Goal: Task Accomplishment & Management: Manage account settings

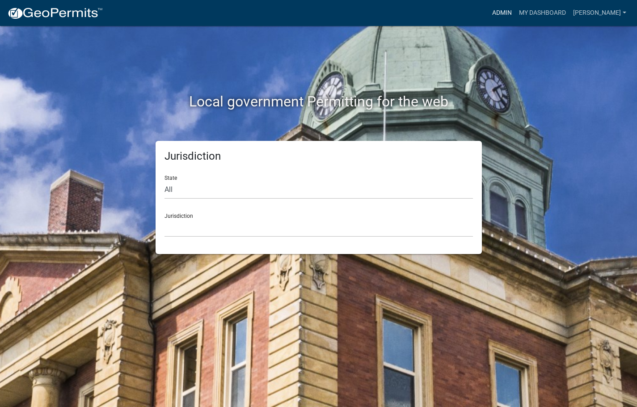
click at [516, 10] on link "Admin" at bounding box center [502, 12] width 27 height 17
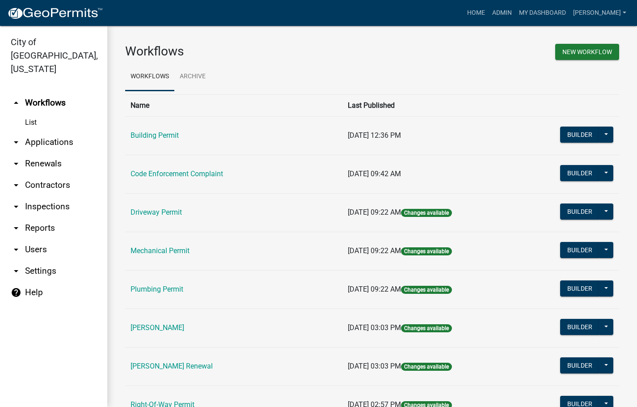
click at [155, 327] on link "[PERSON_NAME]" at bounding box center [158, 327] width 54 height 8
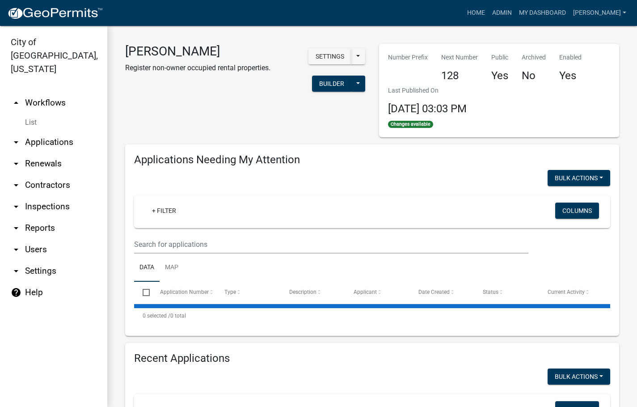
select select "3: 100"
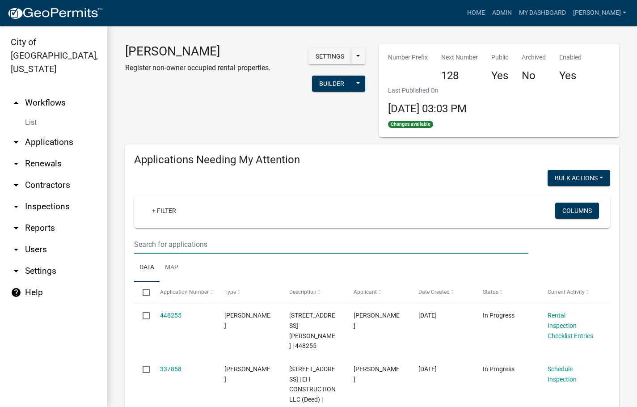
click at [208, 243] on input "text" at bounding box center [331, 244] width 395 height 18
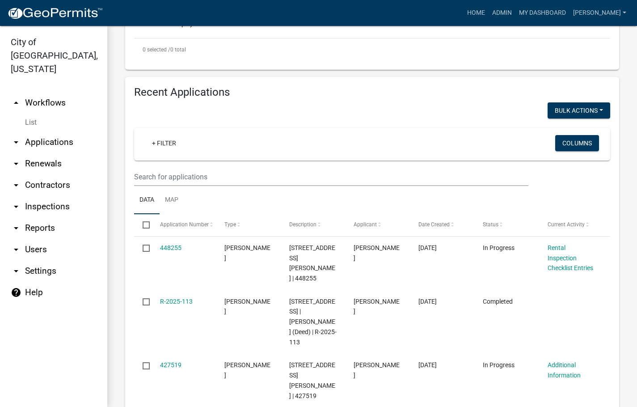
scroll to position [358, 0]
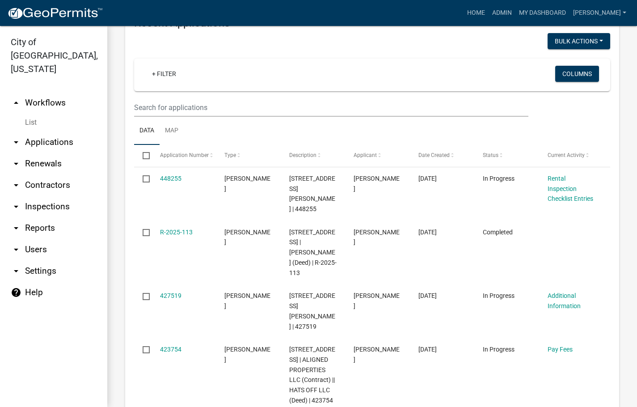
type input "1110"
click at [252, 108] on input "text" at bounding box center [331, 107] width 395 height 18
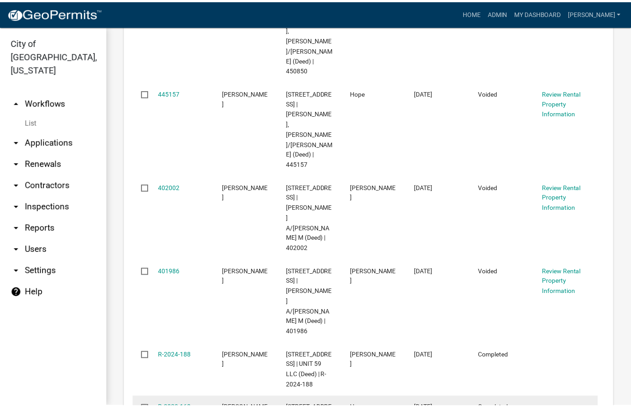
scroll to position [626, 0]
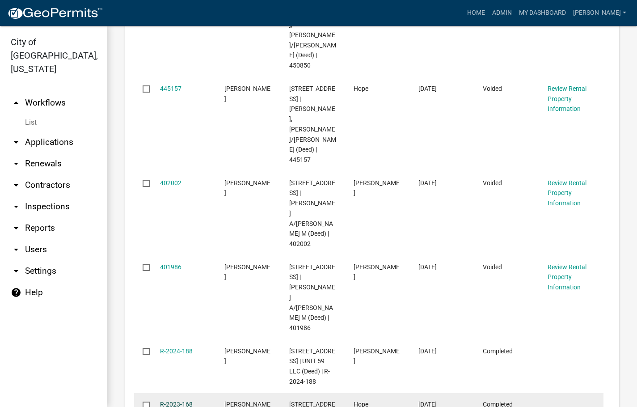
type input "1110"
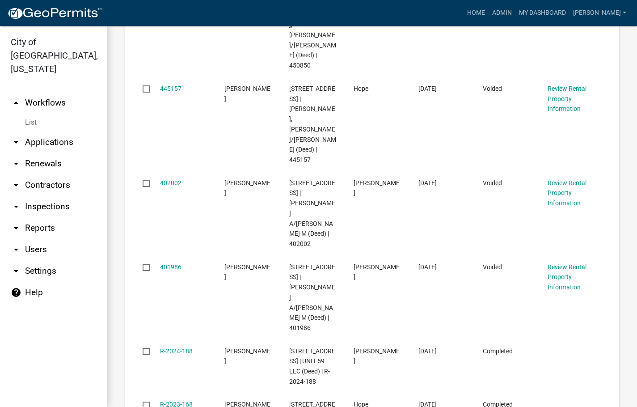
click at [183, 401] on link "R-2023-168" at bounding box center [176, 404] width 33 height 7
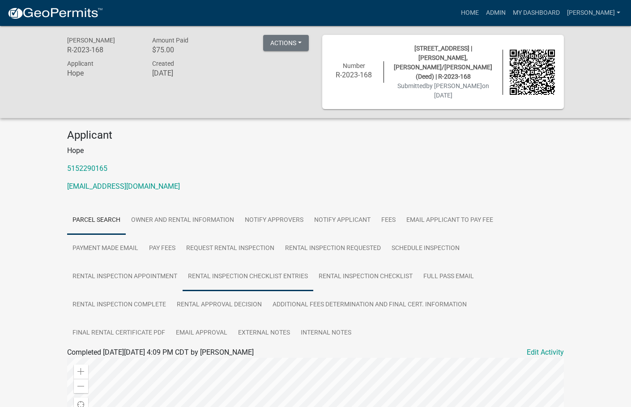
click at [233, 270] on link "Rental Inspection Checklist Entries" at bounding box center [248, 277] width 131 height 29
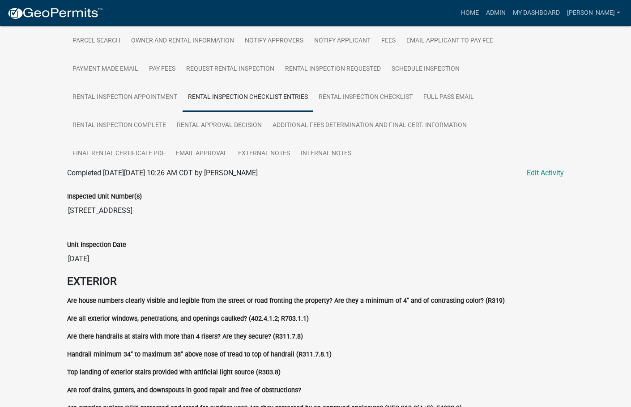
scroll to position [177, 0]
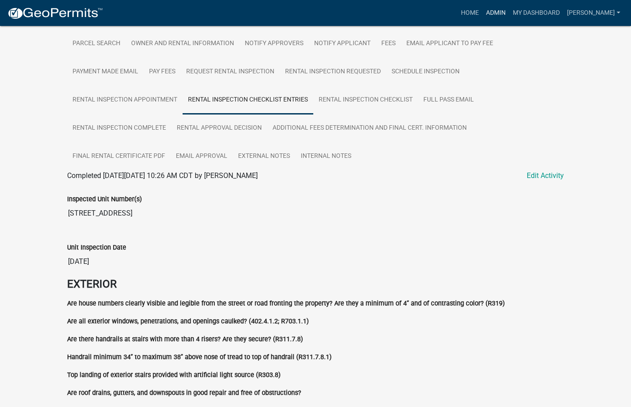
click at [509, 14] on link "Admin" at bounding box center [495, 12] width 27 height 17
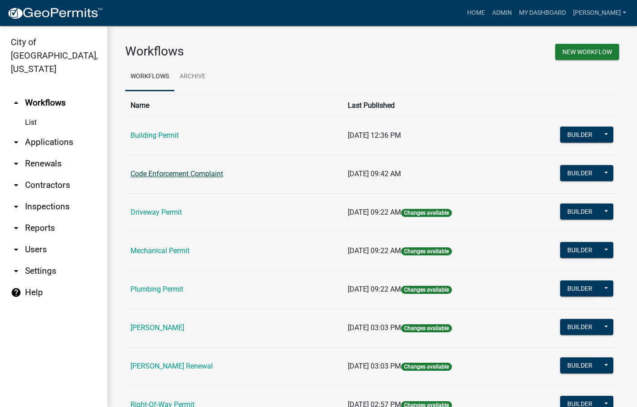
click at [194, 177] on link "Code Enforcement Complaint" at bounding box center [177, 174] width 93 height 8
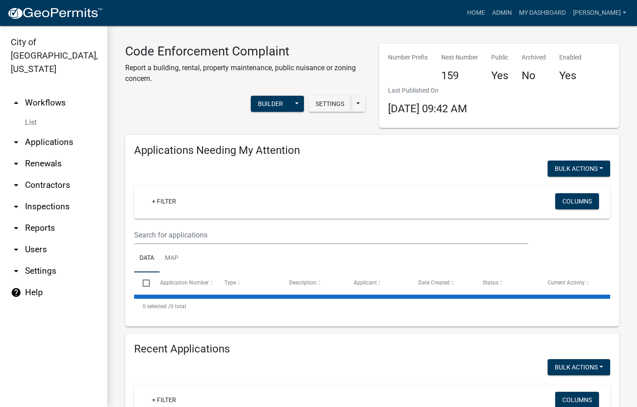
select select "3: 100"
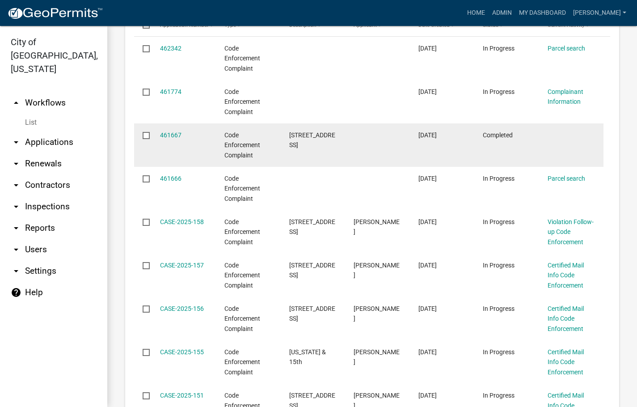
scroll to position [3444, 0]
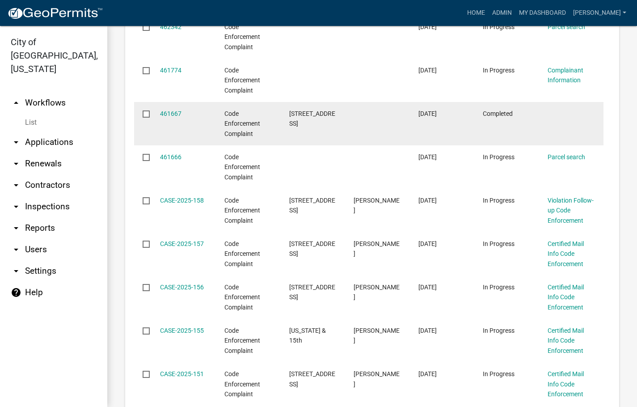
click at [162, 102] on datatable-body-cell "461667" at bounding box center [183, 123] width 65 height 43
click at [169, 110] on link "461667" at bounding box center [170, 113] width 21 height 7
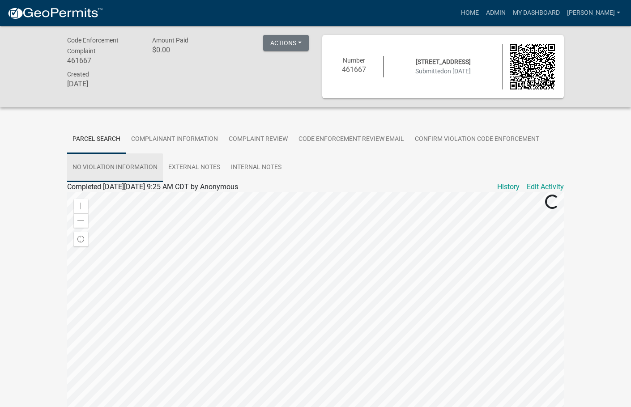
click at [111, 165] on link "No Violation Information" at bounding box center [115, 167] width 96 height 29
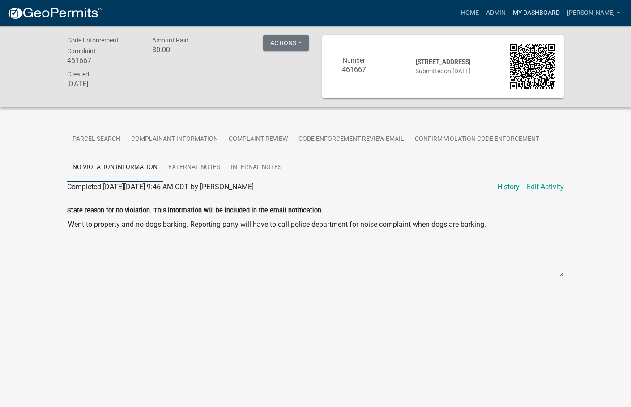
click at [537, 8] on link "My Dashboard" at bounding box center [536, 12] width 54 height 17
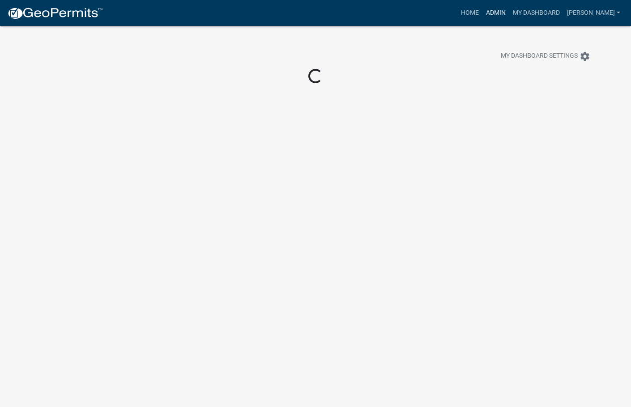
click at [509, 10] on link "Admin" at bounding box center [495, 12] width 27 height 17
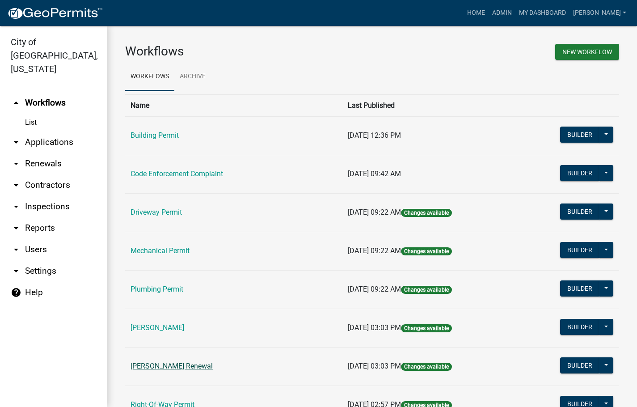
click at [149, 363] on link "[PERSON_NAME] Renewal" at bounding box center [172, 366] width 82 height 8
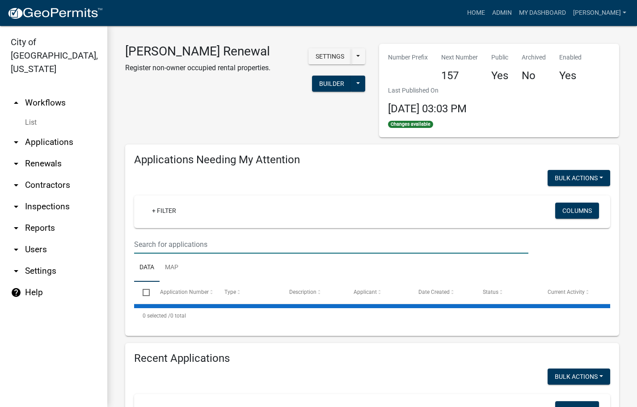
click at [369, 238] on input "text" at bounding box center [331, 244] width 395 height 18
select select "3: 100"
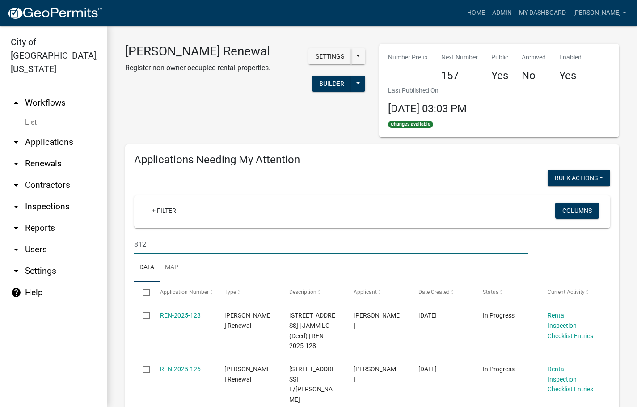
click at [209, 248] on input "812" at bounding box center [331, 244] width 395 height 18
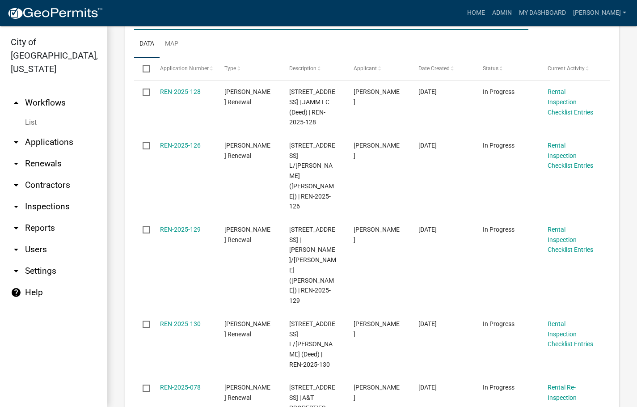
scroll to position [214, 0]
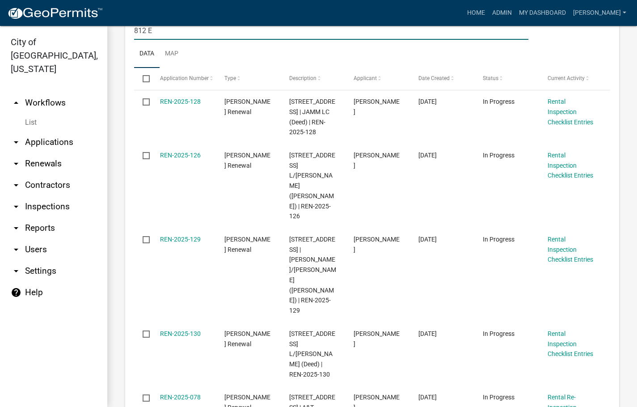
type input "812 E"
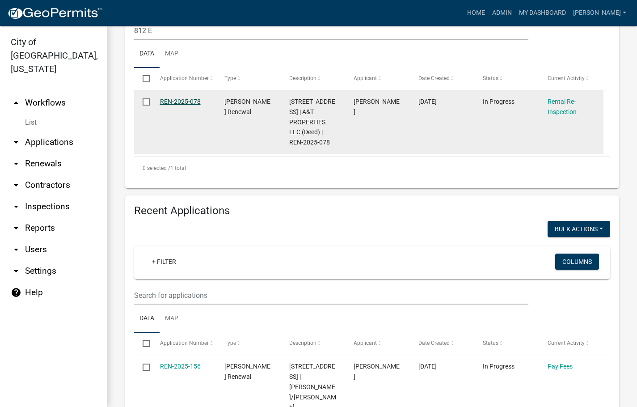
click at [186, 99] on link "REN-2025-078" at bounding box center [180, 101] width 41 height 7
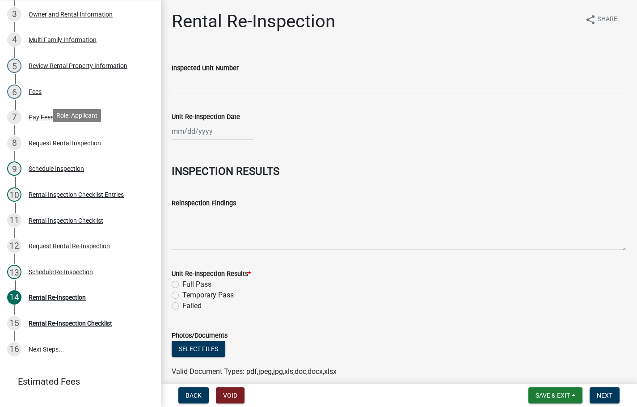
scroll to position [224, 0]
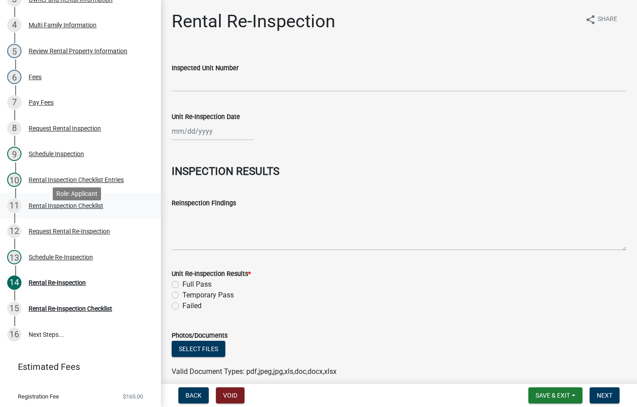
click at [90, 209] on div "Rental Inspection Checklist" at bounding box center [66, 206] width 75 height 6
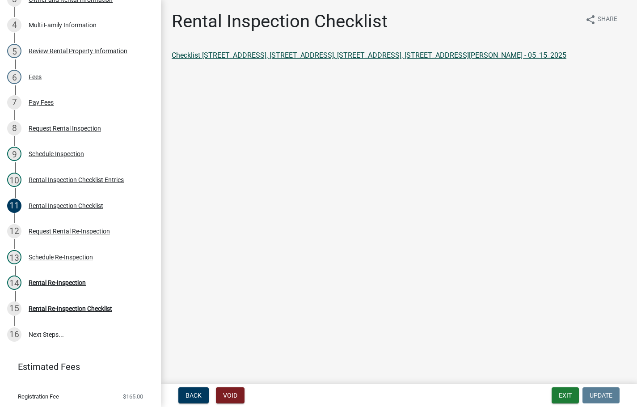
click at [261, 55] on link "Checklist [STREET_ADDRESS], [STREET_ADDRESS], [STREET_ADDRESS], [STREET_ADDRESS…" at bounding box center [369, 55] width 395 height 8
click at [569, 390] on button "Exit" at bounding box center [565, 395] width 27 height 16
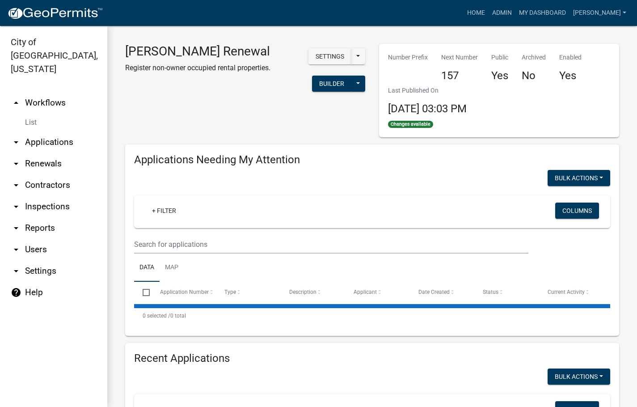
select select "3: 100"
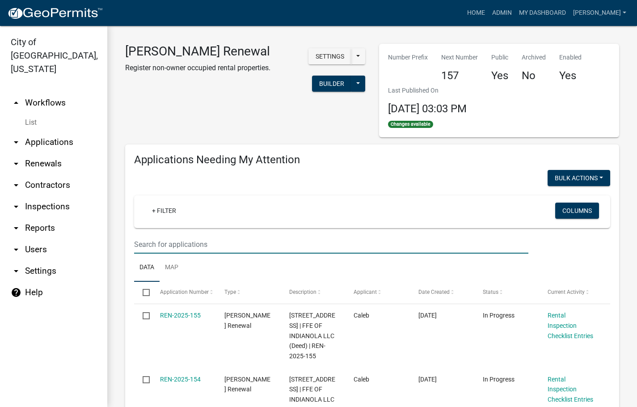
click at [386, 244] on input "text" at bounding box center [331, 244] width 395 height 18
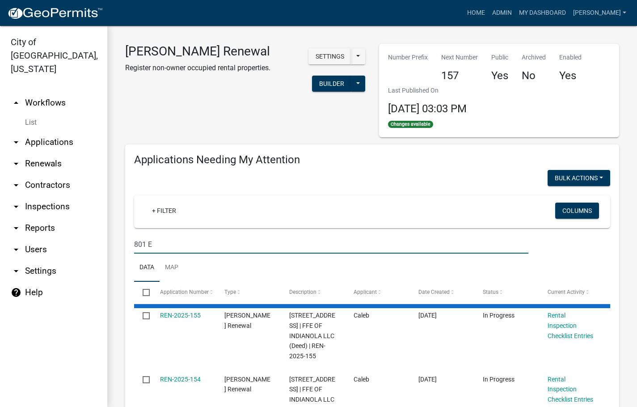
type input "801 E"
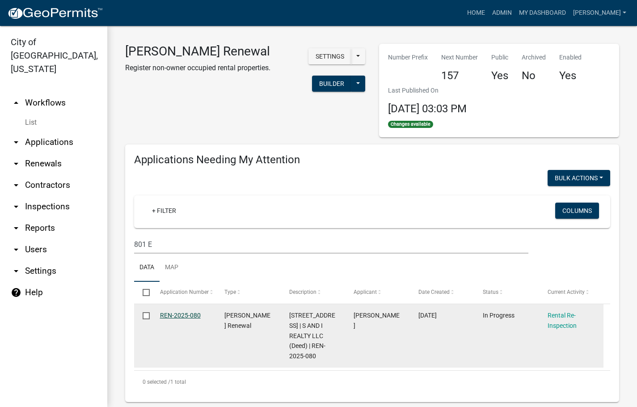
click at [172, 315] on link "REN-2025-080" at bounding box center [180, 315] width 41 height 7
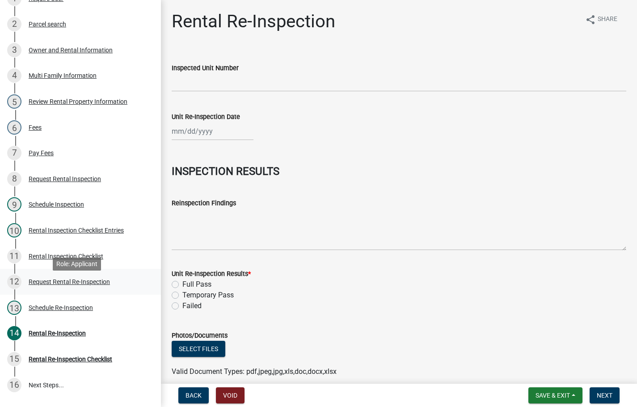
scroll to position [179, 0]
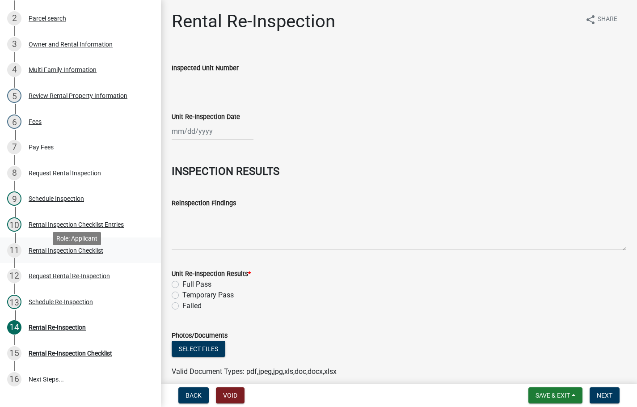
click at [69, 254] on div "Rental Inspection Checklist" at bounding box center [66, 250] width 75 height 6
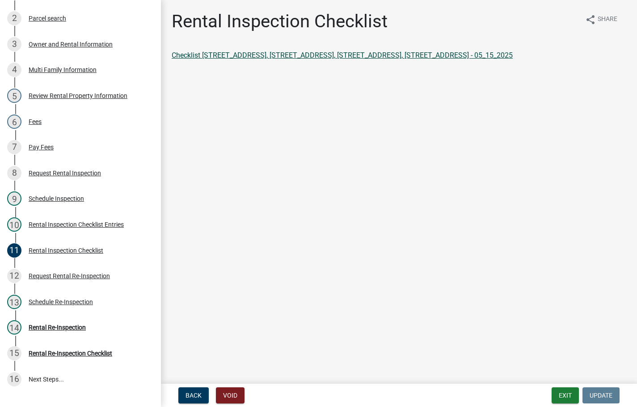
click at [276, 55] on link "Checklist [STREET_ADDRESS], [STREET_ADDRESS], [STREET_ADDRESS], [STREET_ADDRESS…" at bounding box center [342, 55] width 341 height 8
click at [564, 392] on button "Exit" at bounding box center [565, 395] width 27 height 16
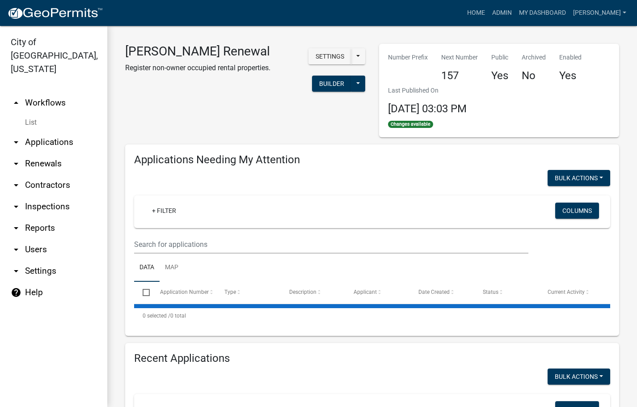
select select "3: 100"
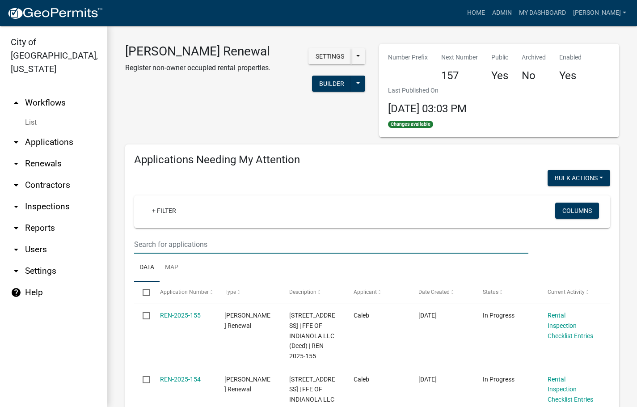
click at [466, 235] on input "text" at bounding box center [331, 244] width 395 height 18
type input "1210"
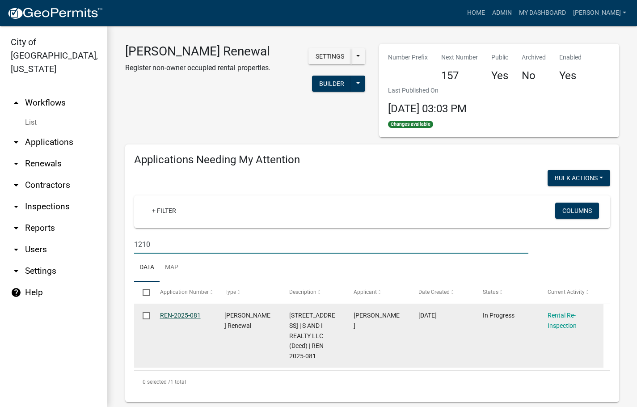
click at [176, 313] on link "REN-2025-081" at bounding box center [180, 315] width 41 height 7
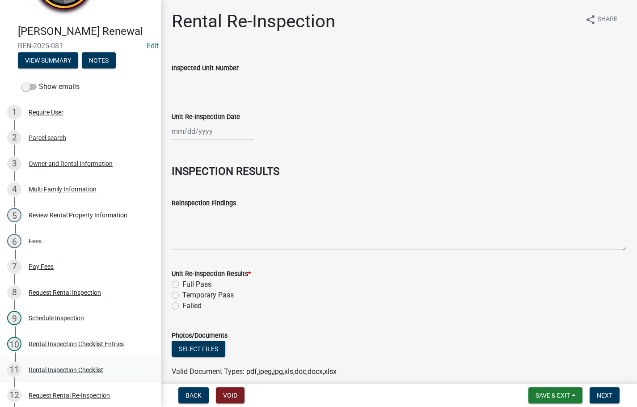
scroll to position [134, 0]
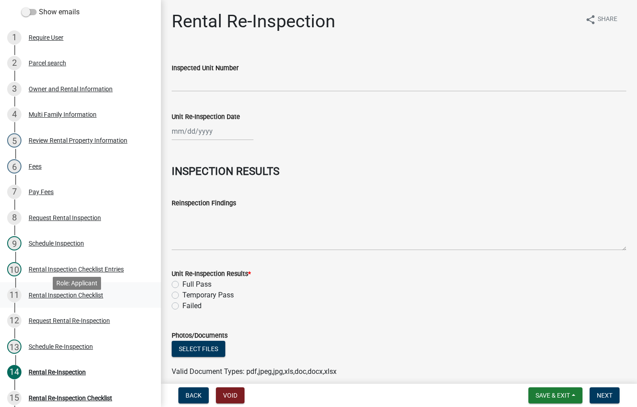
click at [79, 298] on div "Rental Inspection Checklist" at bounding box center [66, 295] width 75 height 6
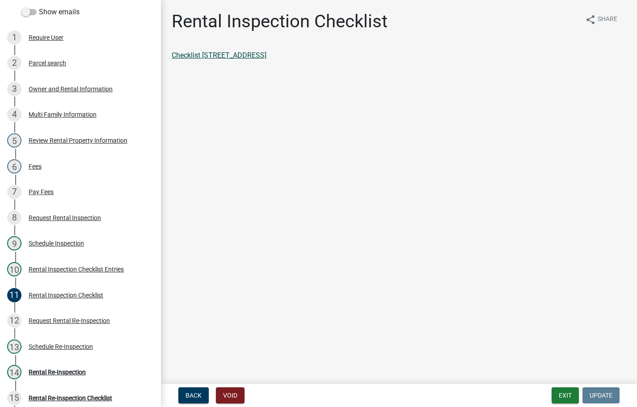
click at [252, 56] on link "Checklist [STREET_ADDRESS]" at bounding box center [219, 55] width 95 height 8
click at [565, 395] on button "Exit" at bounding box center [565, 395] width 27 height 16
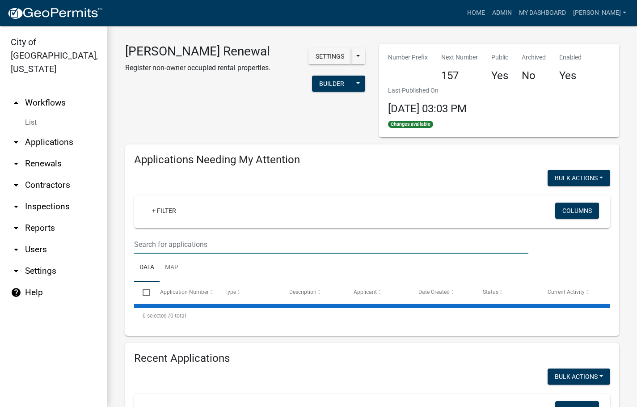
click at [359, 249] on input "text" at bounding box center [331, 244] width 395 height 18
select select "3: 100"
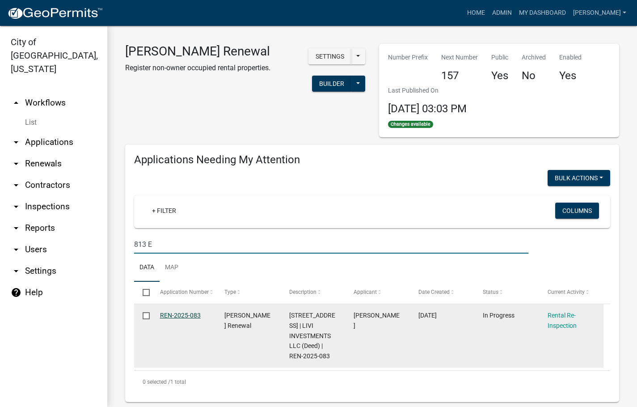
type input "813 E"
click at [188, 314] on link "REN-2025-083" at bounding box center [180, 315] width 41 height 7
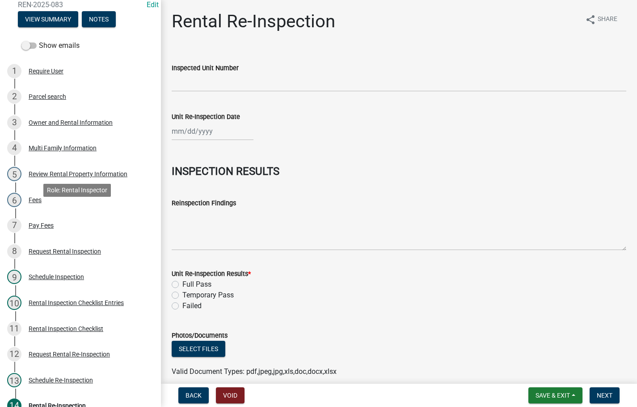
scroll to position [224, 0]
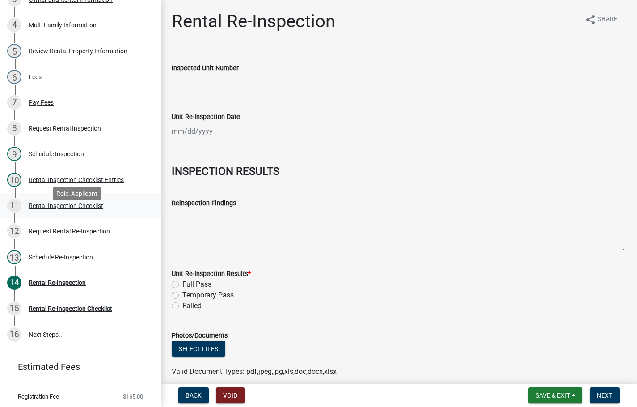
click at [47, 209] on div "Rental Inspection Checklist" at bounding box center [66, 206] width 75 height 6
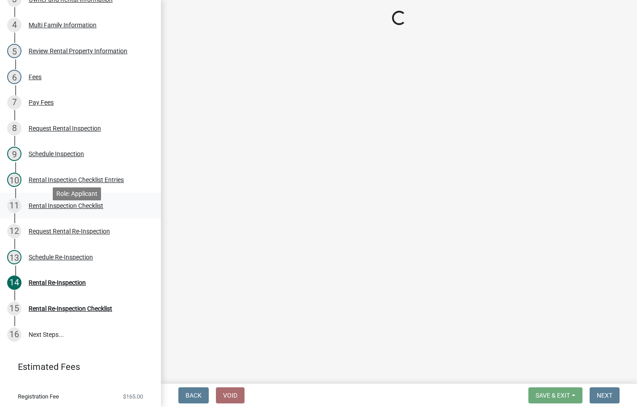
click at [85, 219] on link "11 Rental Inspection Checklist" at bounding box center [80, 206] width 161 height 26
click at [89, 209] on div "Rental Inspection Checklist" at bounding box center [66, 206] width 75 height 6
click at [89, 213] on div "11 Rental Inspection Checklist" at bounding box center [77, 206] width 140 height 14
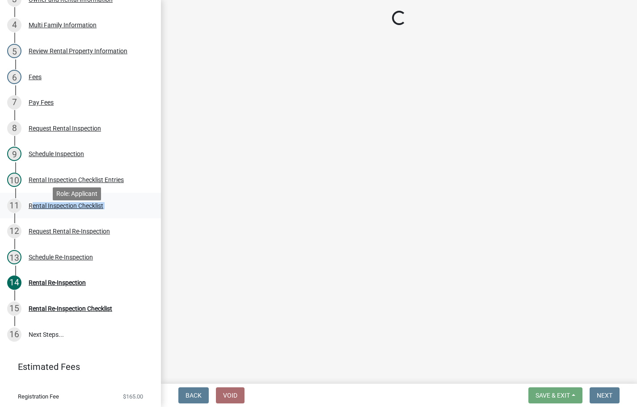
click at [87, 209] on div "Rental Inspection Checklist" at bounding box center [66, 206] width 75 height 6
click at [88, 209] on div "Rental Inspection Checklist" at bounding box center [66, 206] width 75 height 6
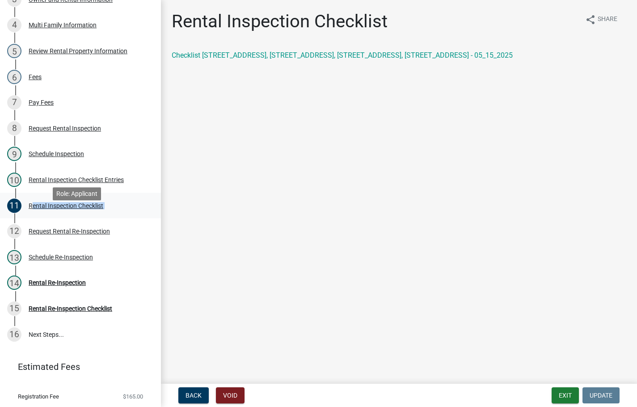
click at [88, 209] on div "Rental Inspection Checklist" at bounding box center [66, 206] width 75 height 6
click at [420, 54] on link "Checklist [STREET_ADDRESS], [STREET_ADDRESS], [STREET_ADDRESS], [STREET_ADDRESS…" at bounding box center [342, 55] width 341 height 8
click at [570, 394] on button "Exit" at bounding box center [565, 395] width 27 height 16
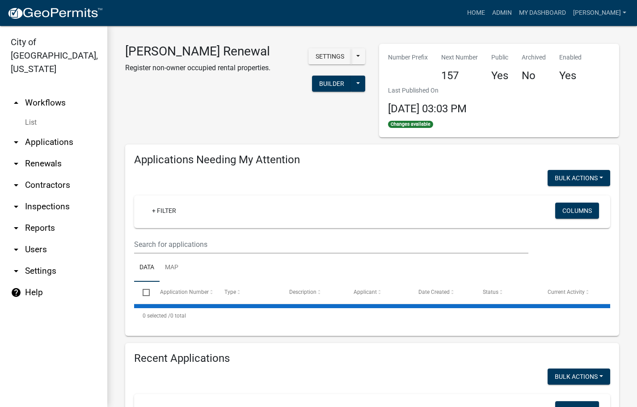
select select "3: 100"
click at [305, 246] on input "text" at bounding box center [331, 244] width 395 height 18
select select "3: 100"
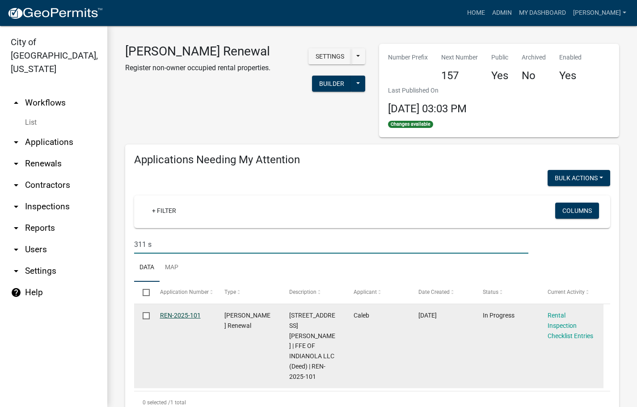
type input "311 s"
click at [186, 314] on link "REN-2025-101" at bounding box center [180, 315] width 41 height 7
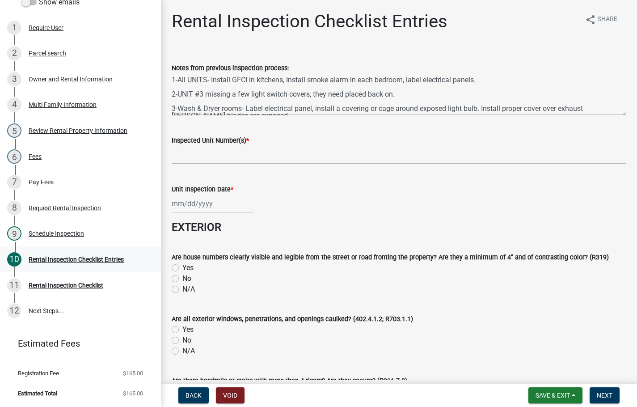
scroll to position [157, 0]
click at [64, 228] on div "9 Schedule Inspection" at bounding box center [77, 233] width 140 height 14
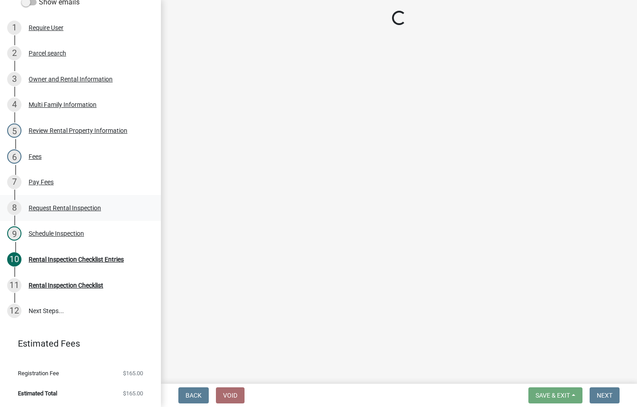
click at [79, 201] on div "8 Request Rental Inspection" at bounding box center [77, 208] width 140 height 14
select select "252c9b68-f941-49e4-9705-8f6b19d23831"
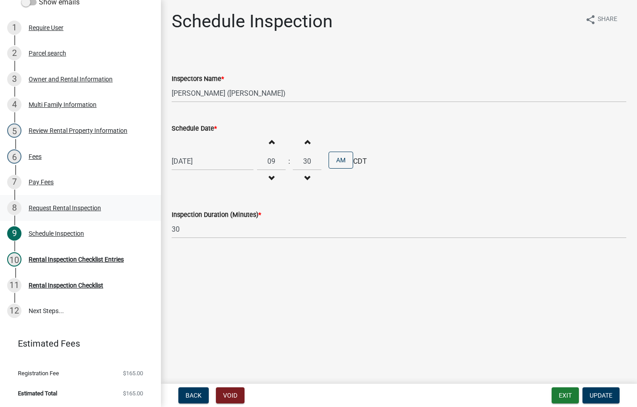
select select "b959d790-e5ea-4503-81e8-7f17c022e9fc"
select select "843ebab2-59e7-4208-955a-d78dd632208f"
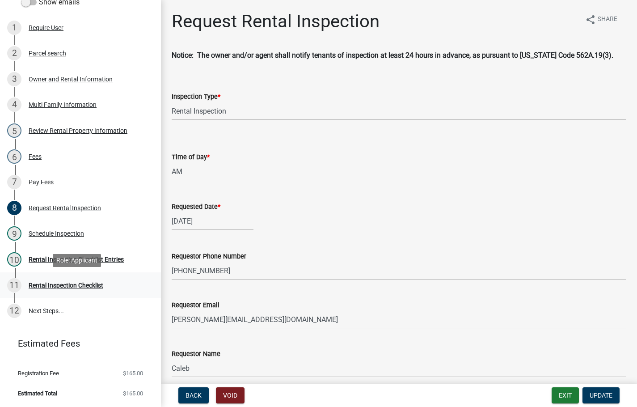
click at [87, 283] on div "Rental Inspection Checklist" at bounding box center [66, 285] width 75 height 6
click at [81, 208] on div "Request Rental Inspection" at bounding box center [65, 208] width 72 height 6
click at [83, 208] on div "Request Rental Inspection" at bounding box center [65, 208] width 72 height 6
click at [87, 211] on div "Request Rental Inspection" at bounding box center [65, 208] width 72 height 6
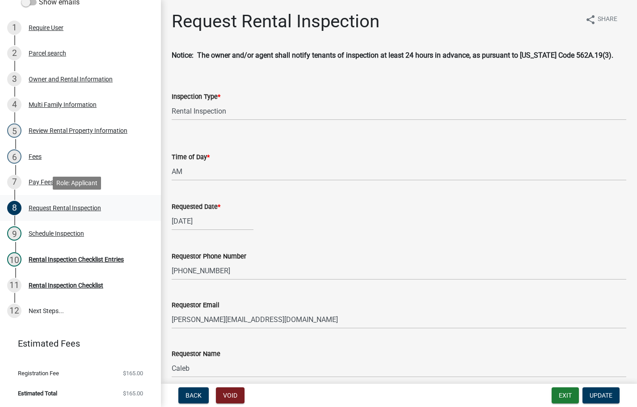
click at [87, 211] on div "Request Rental Inspection" at bounding box center [65, 208] width 72 height 6
click at [69, 202] on div "8 Request Rental Inspection" at bounding box center [77, 208] width 140 height 14
click at [50, 181] on div "Pay Fees" at bounding box center [41, 182] width 25 height 6
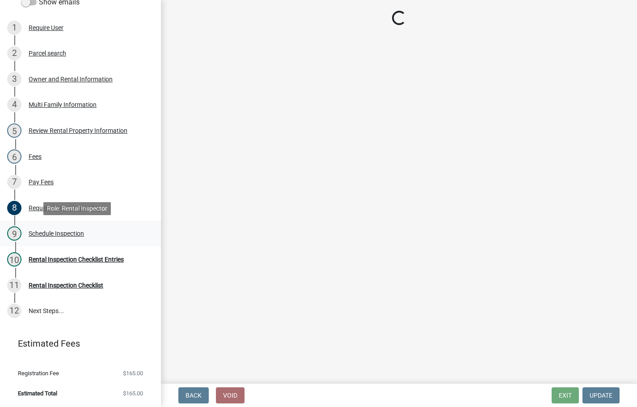
click at [55, 236] on div "Schedule Inspection" at bounding box center [56, 233] width 55 height 6
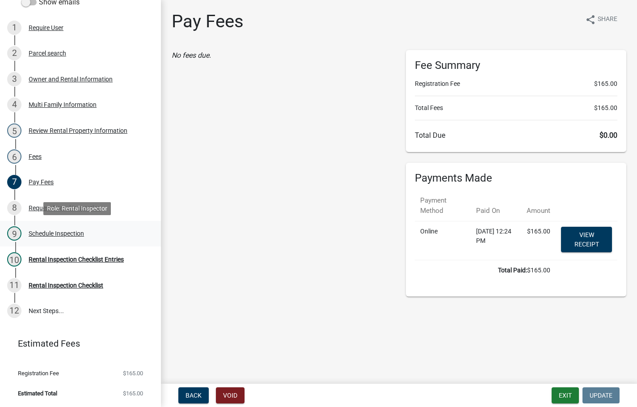
click at [55, 238] on div "9 Schedule Inspection" at bounding box center [77, 233] width 140 height 14
select select "252c9b68-f941-49e4-9705-8f6b19d23831"
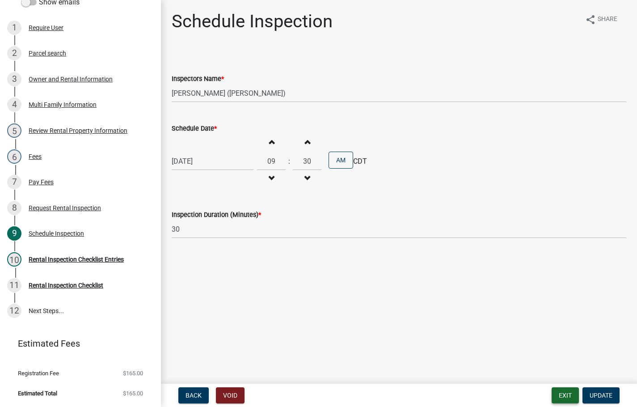
click at [574, 392] on button "Exit" at bounding box center [565, 395] width 27 height 16
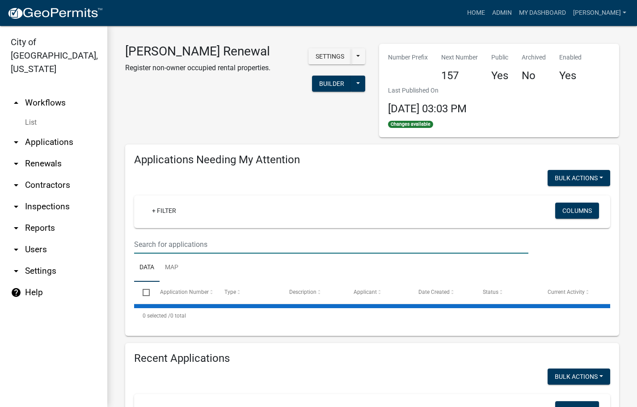
click at [313, 246] on input "text" at bounding box center [331, 244] width 395 height 18
select select "3: 100"
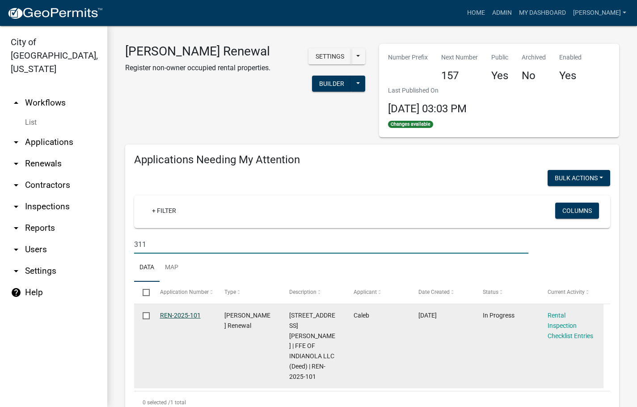
type input "311"
click at [180, 315] on link "REN-2025-101" at bounding box center [180, 315] width 41 height 7
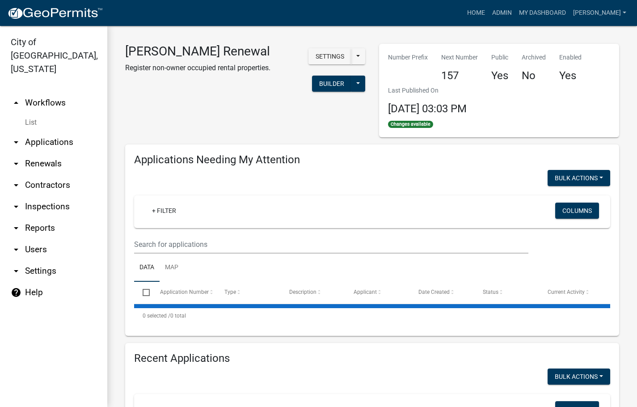
select select "3: 100"
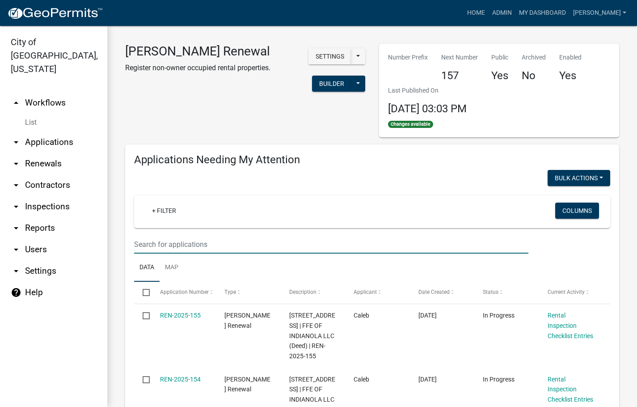
click at [228, 238] on input "text" at bounding box center [331, 244] width 395 height 18
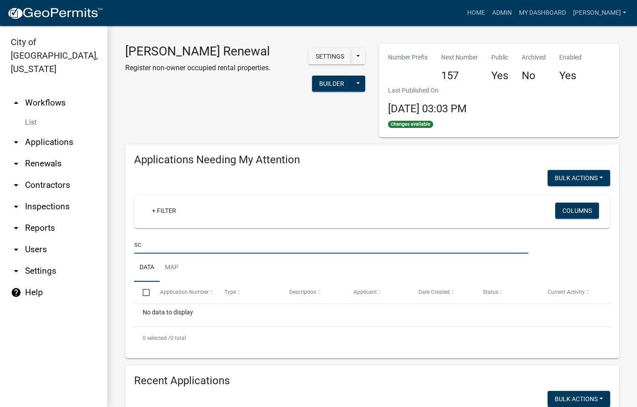
type input "s"
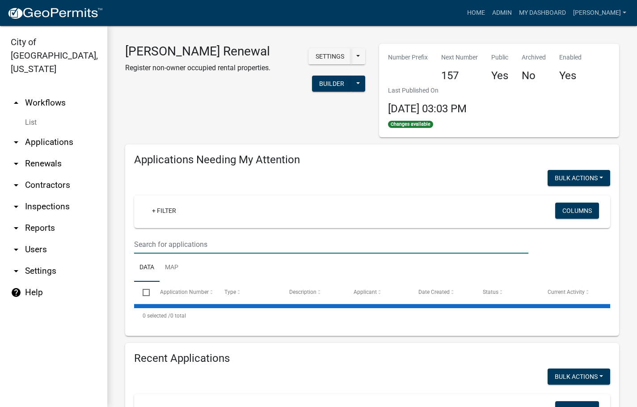
select select "3: 100"
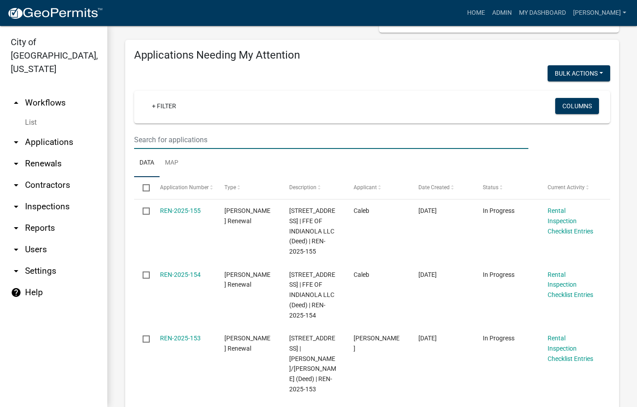
scroll to position [134, 0]
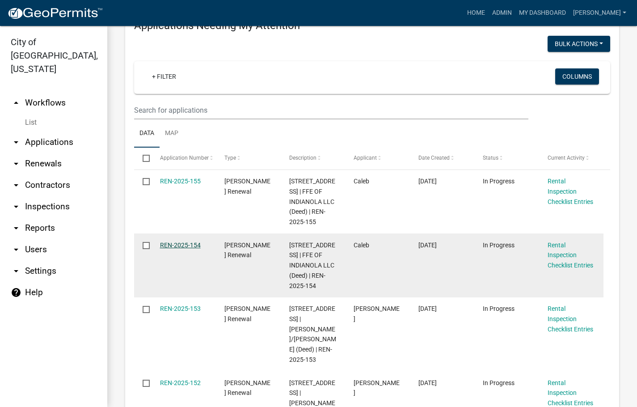
click at [191, 244] on link "REN-2025-154" at bounding box center [180, 245] width 41 height 7
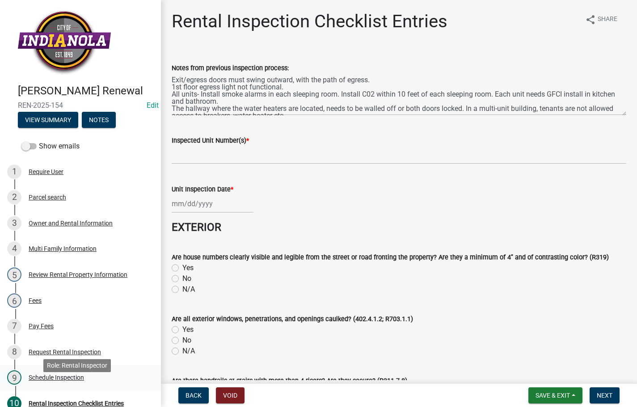
click at [55, 381] on div "Schedule Inspection" at bounding box center [56, 377] width 55 height 6
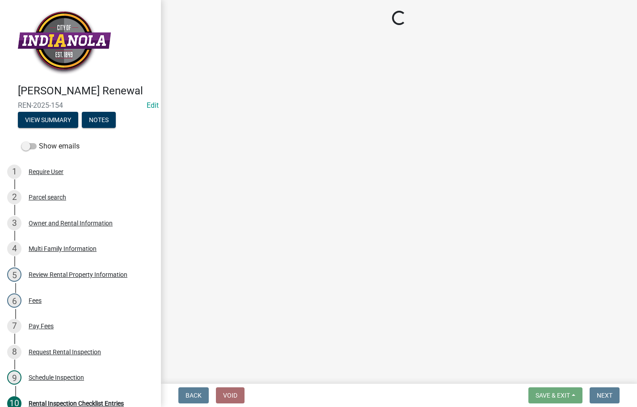
select select "252c9b68-f941-49e4-9705-8f6b19d23831"
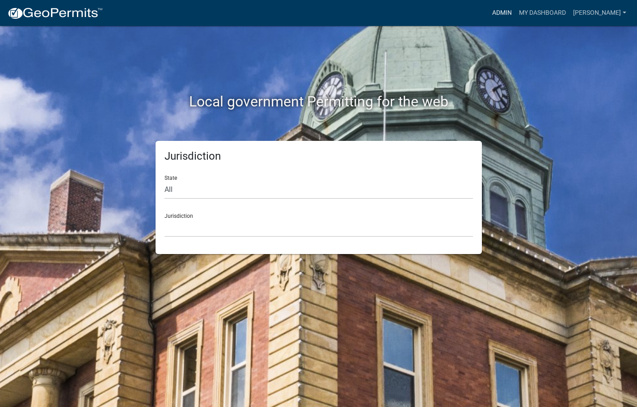
click at [516, 8] on link "Admin" at bounding box center [502, 12] width 27 height 17
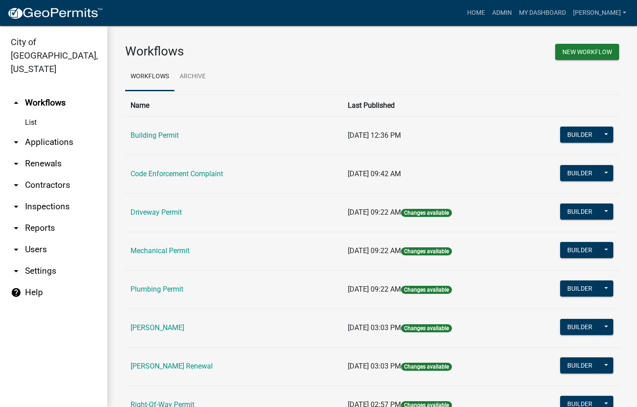
click at [162, 328] on link "[PERSON_NAME]" at bounding box center [158, 327] width 54 height 8
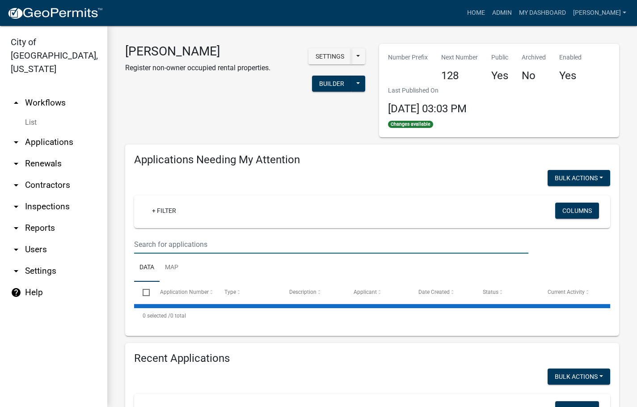
click at [189, 246] on input "text" at bounding box center [331, 244] width 395 height 18
select select "3: 100"
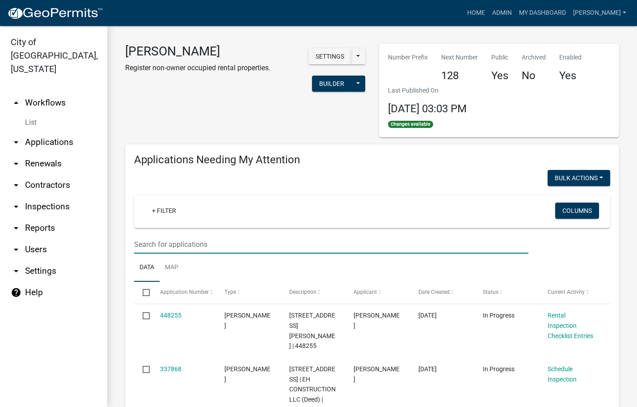
type input "schedule"
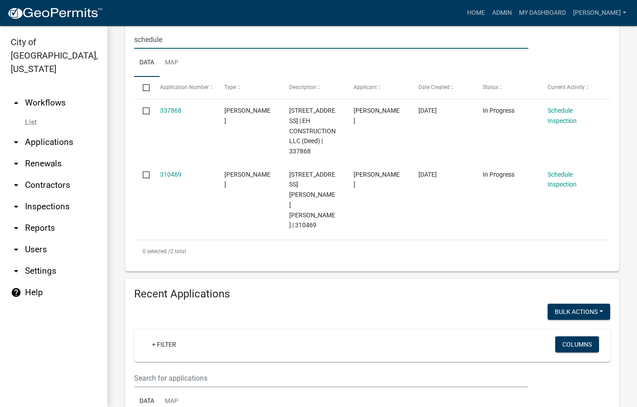
scroll to position [224, 0]
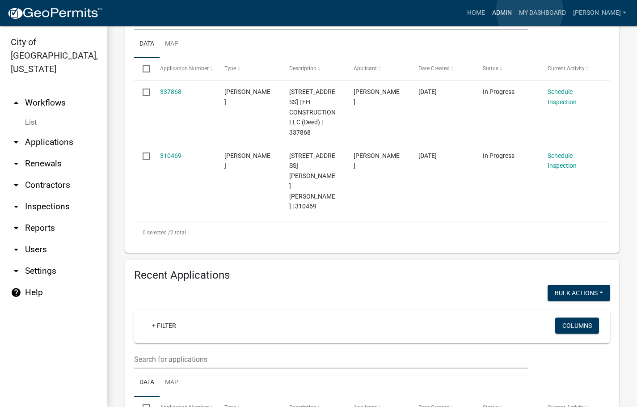
click at [516, 11] on link "Admin" at bounding box center [502, 12] width 27 height 17
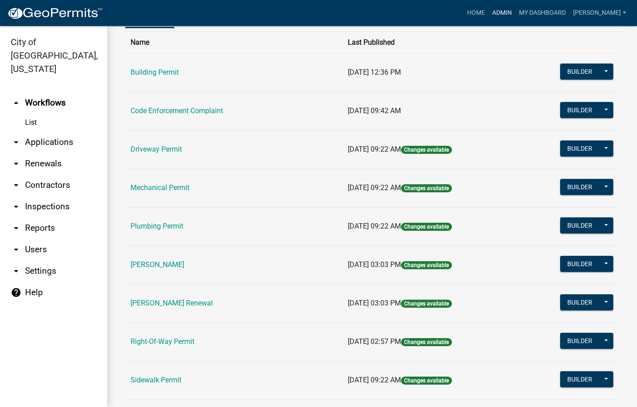
scroll to position [179, 0]
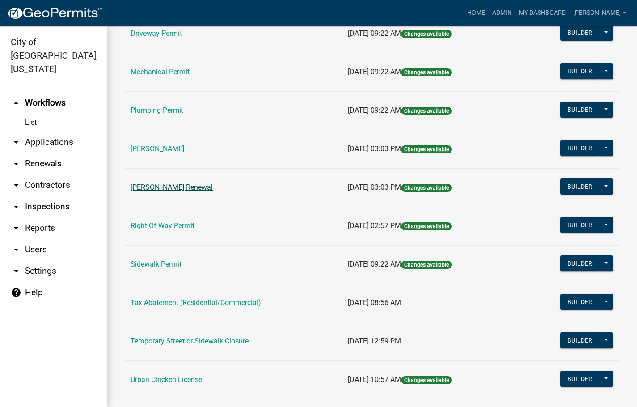
click at [208, 185] on link "[PERSON_NAME] Renewal" at bounding box center [172, 187] width 82 height 8
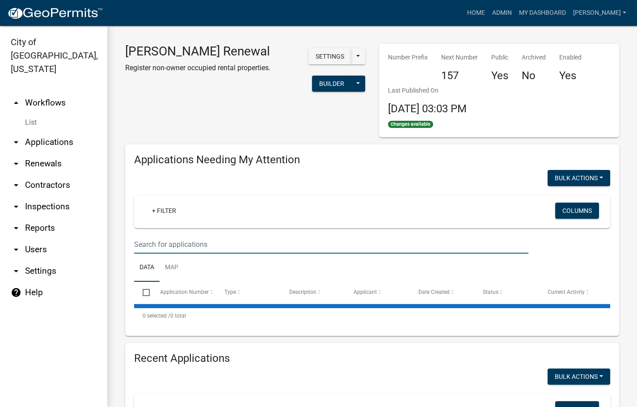
click at [220, 239] on input "text" at bounding box center [331, 244] width 395 height 18
select select "3: 100"
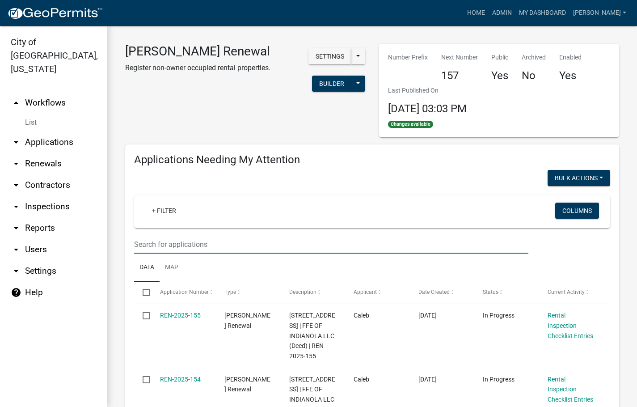
type input "schedule"
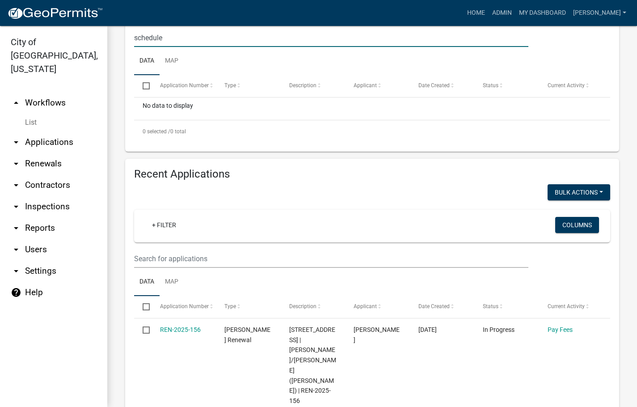
scroll to position [358, 0]
